Goal: Information Seeking & Learning: Learn about a topic

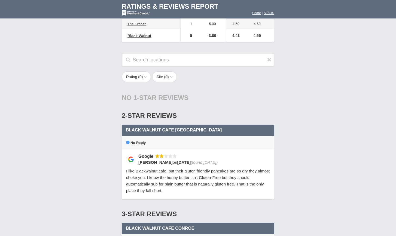
scroll to position [398, 0]
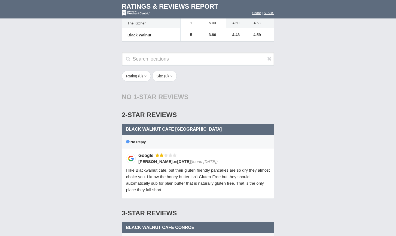
click at [177, 162] on span "[DATE]" at bounding box center [184, 161] width 14 height 5
drag, startPoint x: 170, startPoint y: 162, endPoint x: 171, endPoint y: 175, distance: 13.1
click at [171, 175] on span "I like Blackwalnut cafe, but their gluten friendly pancakes are so dry they alm…" at bounding box center [198, 180] width 144 height 24
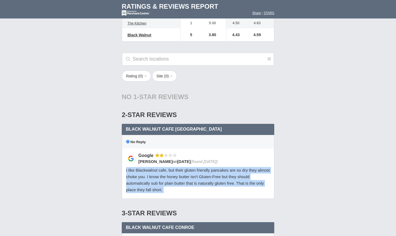
click at [171, 175] on span "I like Blackwalnut cafe, but their gluten friendly pancakes are so dry they alm…" at bounding box center [198, 180] width 144 height 24
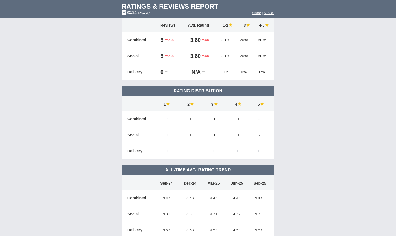
scroll to position [0, 0]
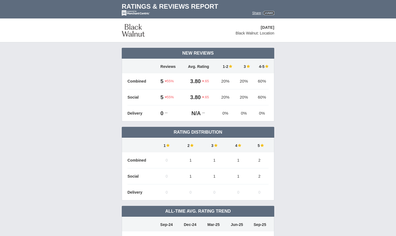
click at [267, 15] on font "STARS" at bounding box center [268, 13] width 11 height 4
